Goal: Find specific page/section: Find specific page/section

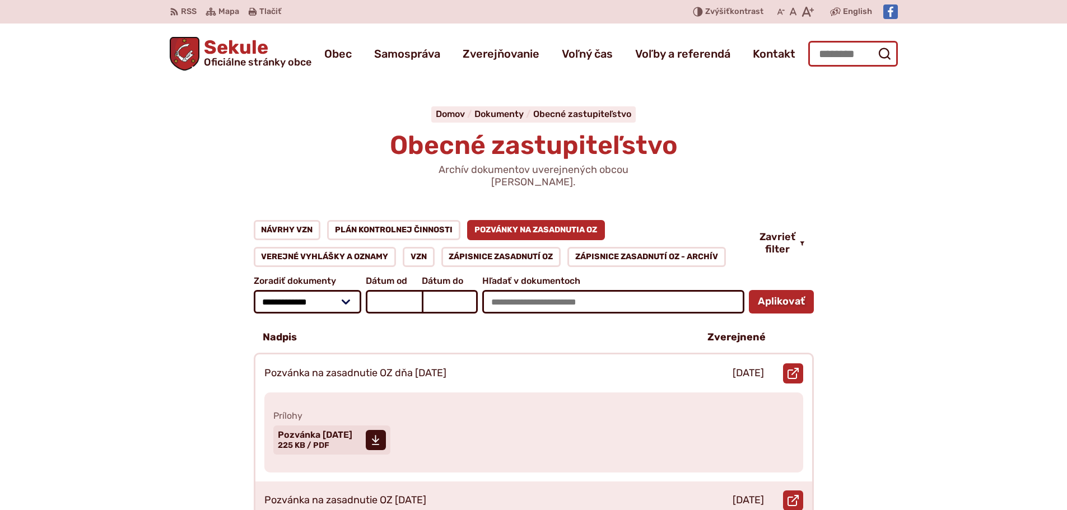
click at [838, 55] on input "Hľadať:" at bounding box center [853, 54] width 90 height 26
type input "******"
click at [890, 54] on icon "submit" at bounding box center [884, 53] width 13 height 13
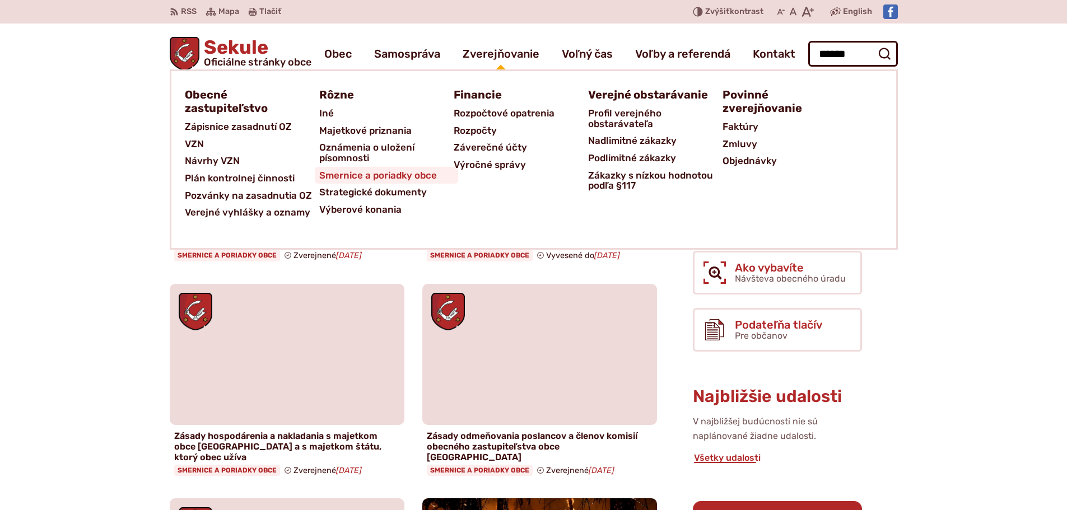
click at [377, 179] on span "Smernice a poriadky obce" at bounding box center [378, 175] width 118 height 17
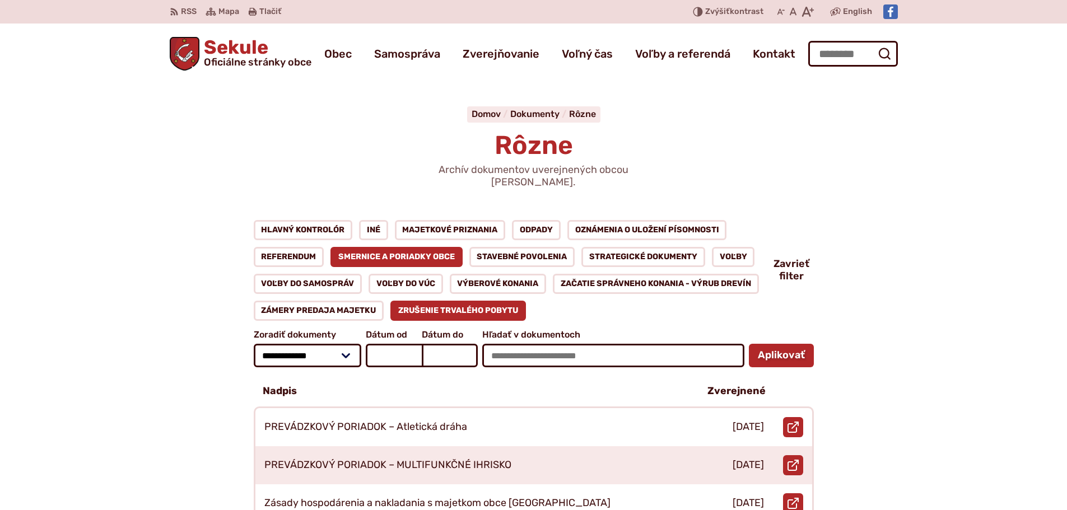
click at [429, 304] on link "Zrušenie trvalého pobytu" at bounding box center [458, 311] width 136 height 20
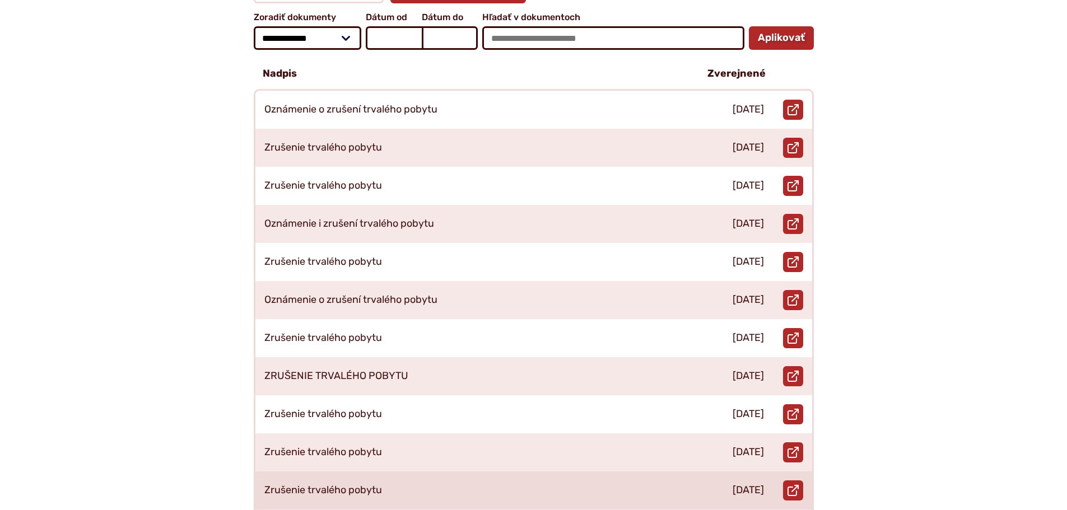
scroll to position [336, 0]
